Goal: Task Accomplishment & Management: Complete application form

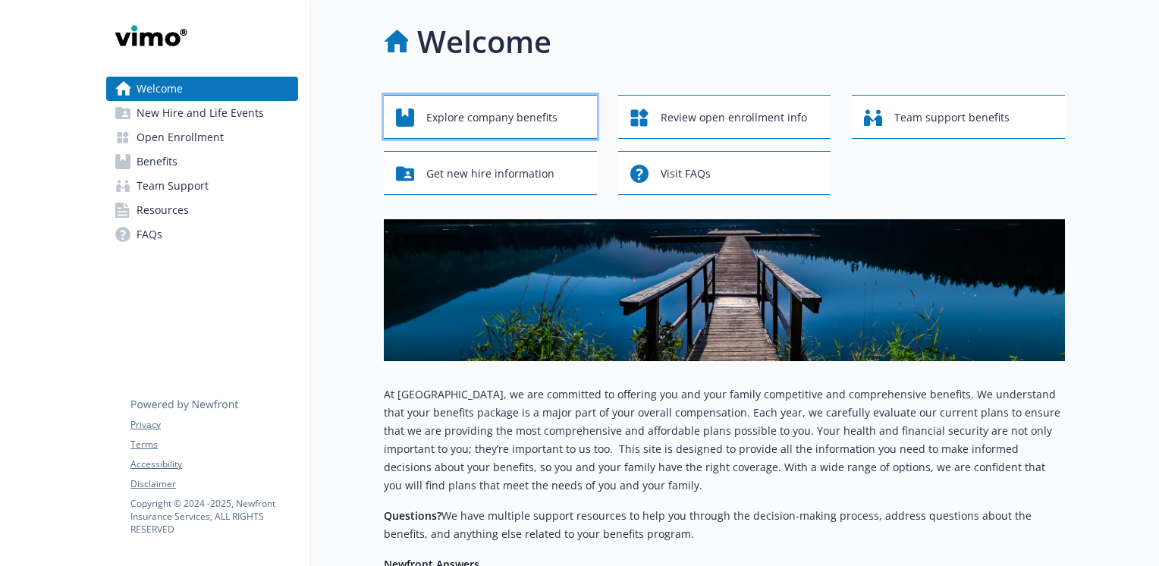
click at [465, 115] on span "Explore company benefits" at bounding box center [491, 117] width 131 height 29
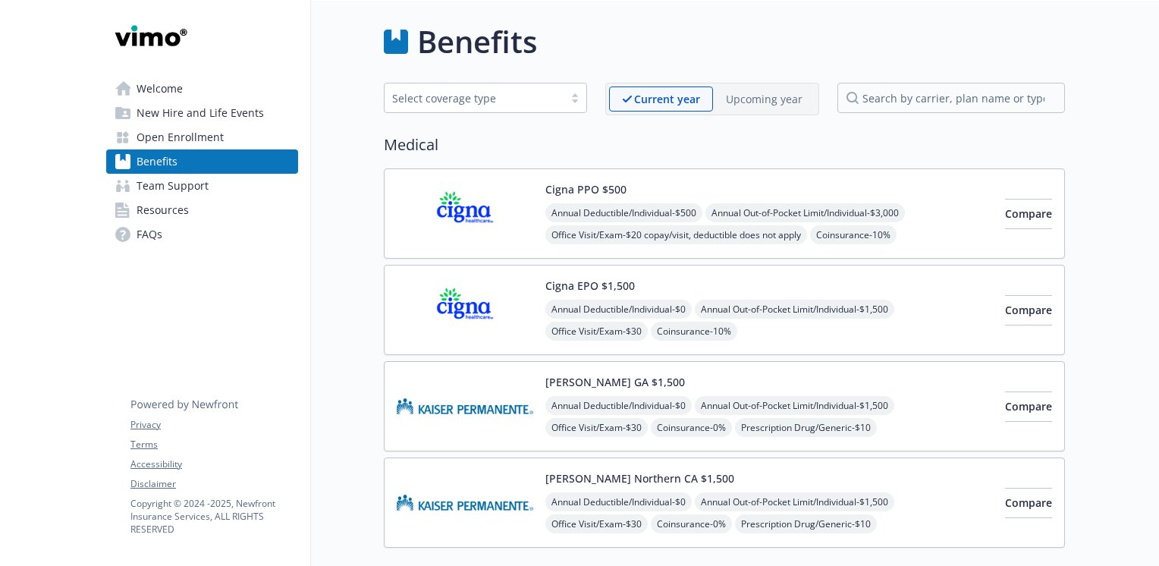
click at [761, 99] on p "Upcoming year" at bounding box center [764, 99] width 77 height 16
click at [576, 99] on div at bounding box center [574, 98] width 23 height 12
click at [688, 144] on h2 "Medical" at bounding box center [724, 144] width 681 height 23
click at [167, 139] on span "Open Enrollment" at bounding box center [179, 137] width 87 height 24
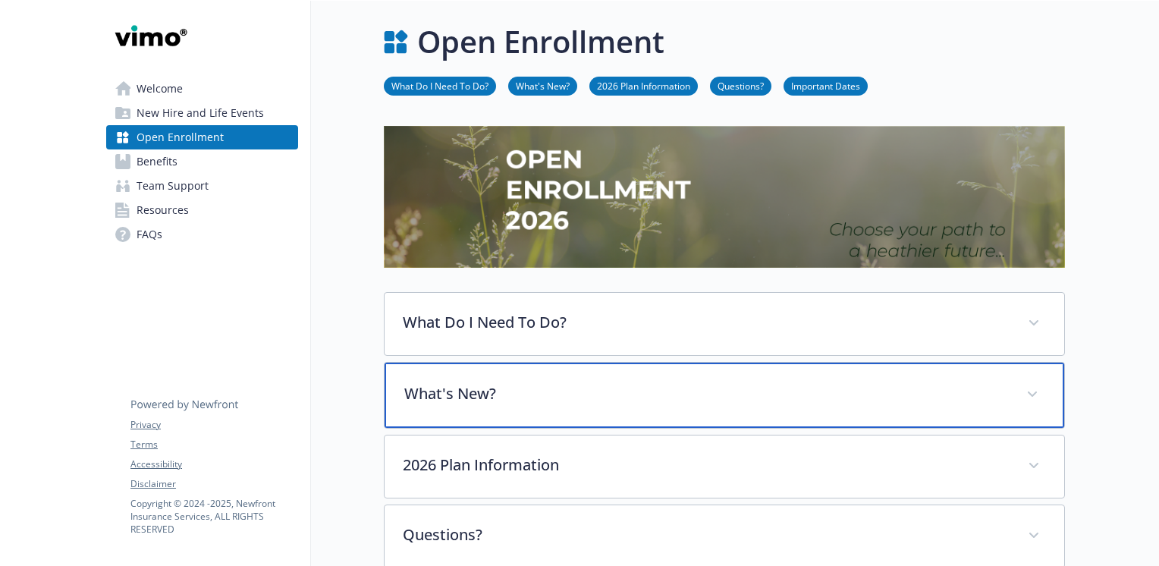
click at [529, 388] on p "What's New?" at bounding box center [706, 393] width 604 height 23
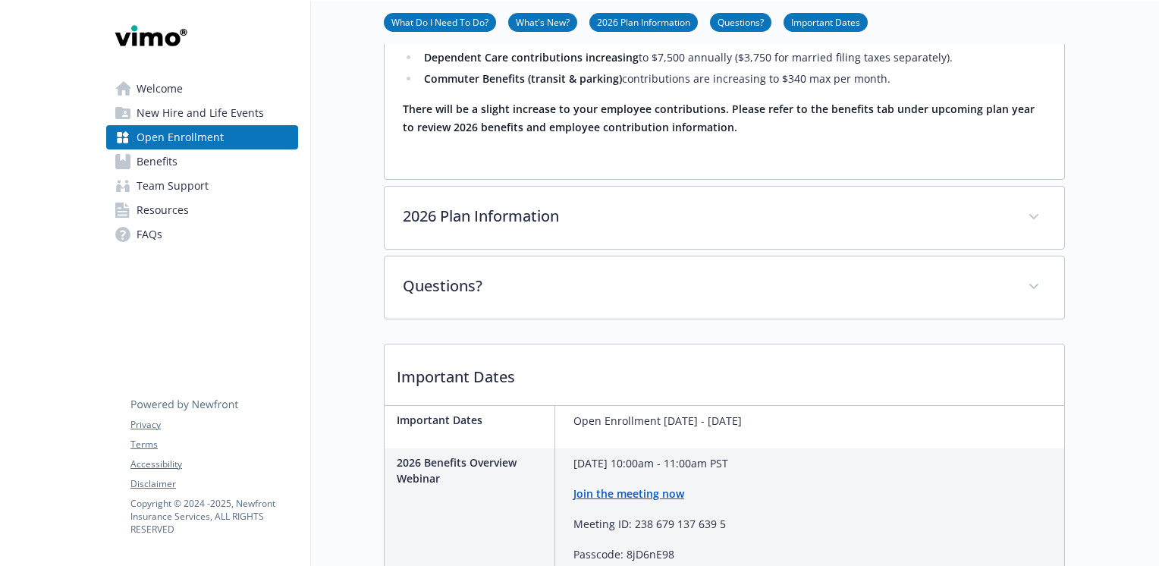
scroll to position [472, 0]
